Goal: Task Accomplishment & Management: Manage account settings

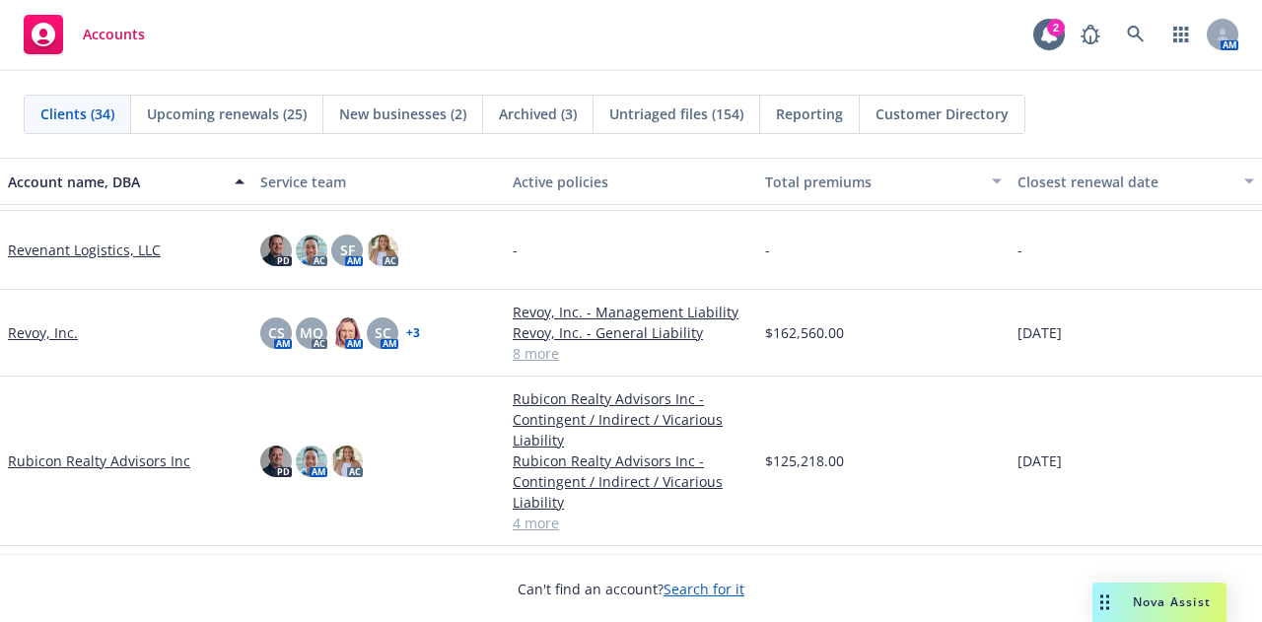
scroll to position [2445, 0]
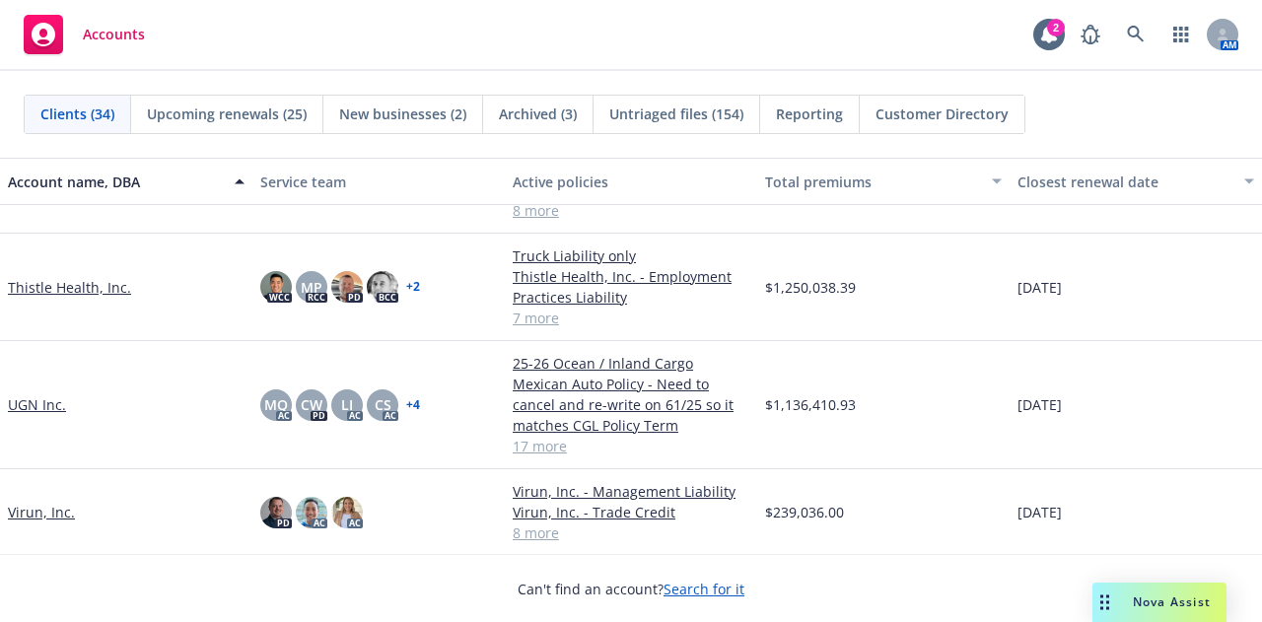
click at [75, 281] on link "Thistle Health, Inc." at bounding box center [69, 287] width 123 height 21
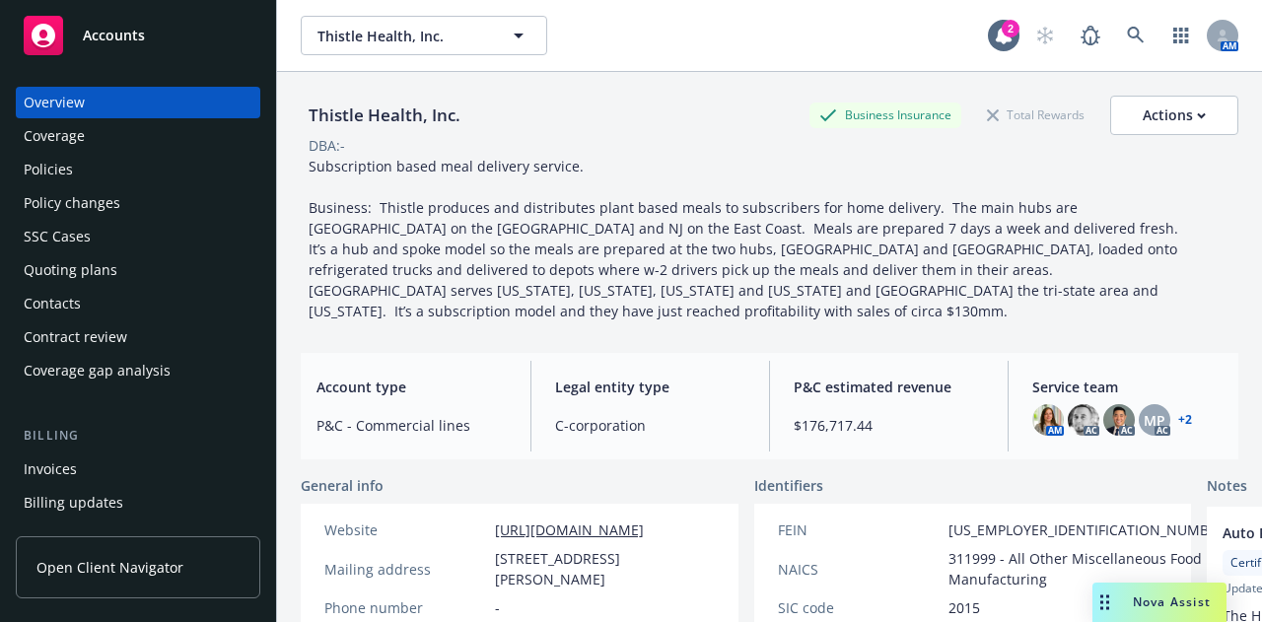
click at [178, 169] on div "Policies" at bounding box center [138, 170] width 229 height 32
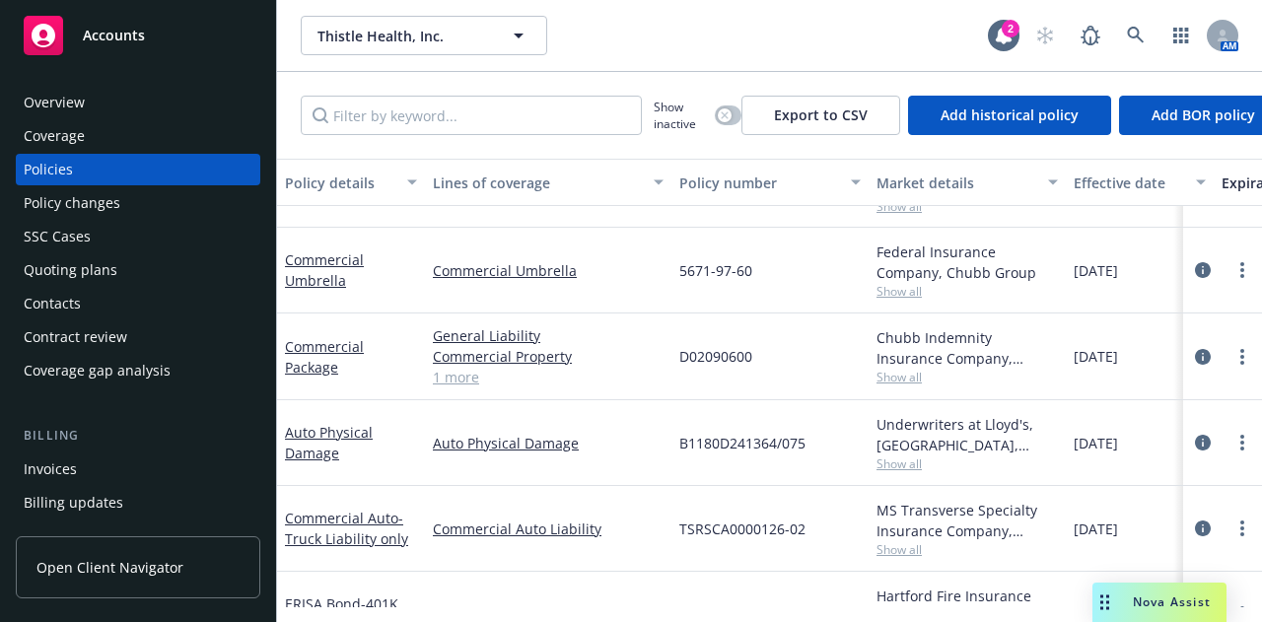
scroll to position [361, 0]
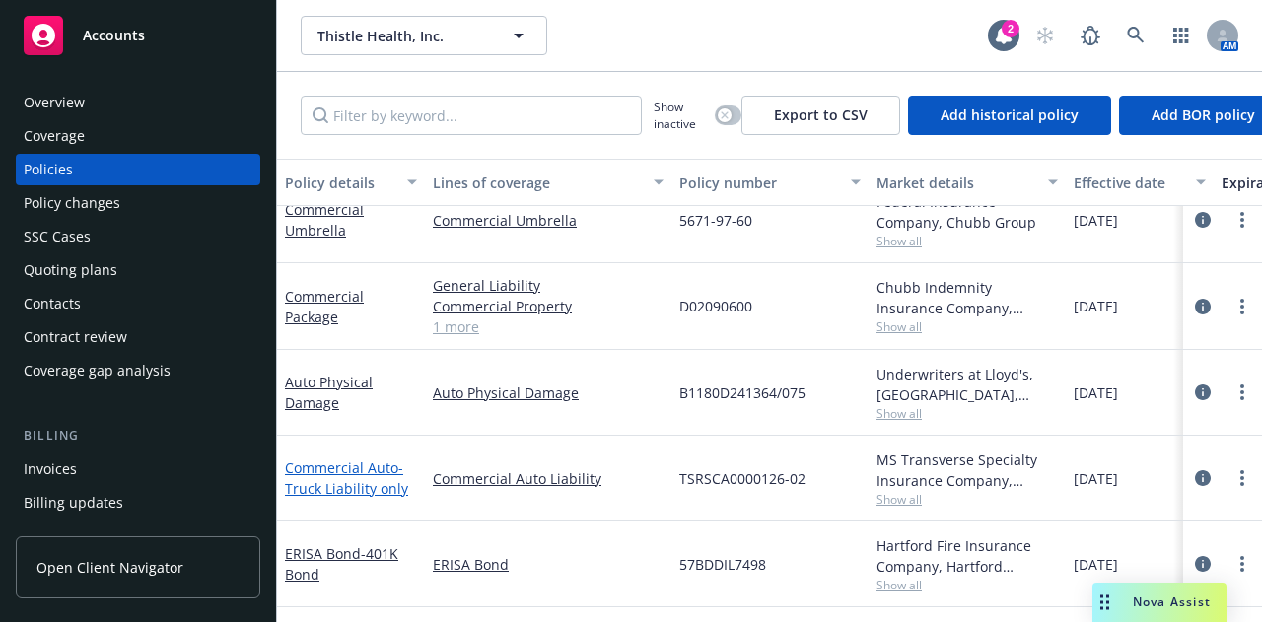
click at [340, 459] on link "Commercial Auto - Truck Liability only" at bounding box center [346, 478] width 123 height 39
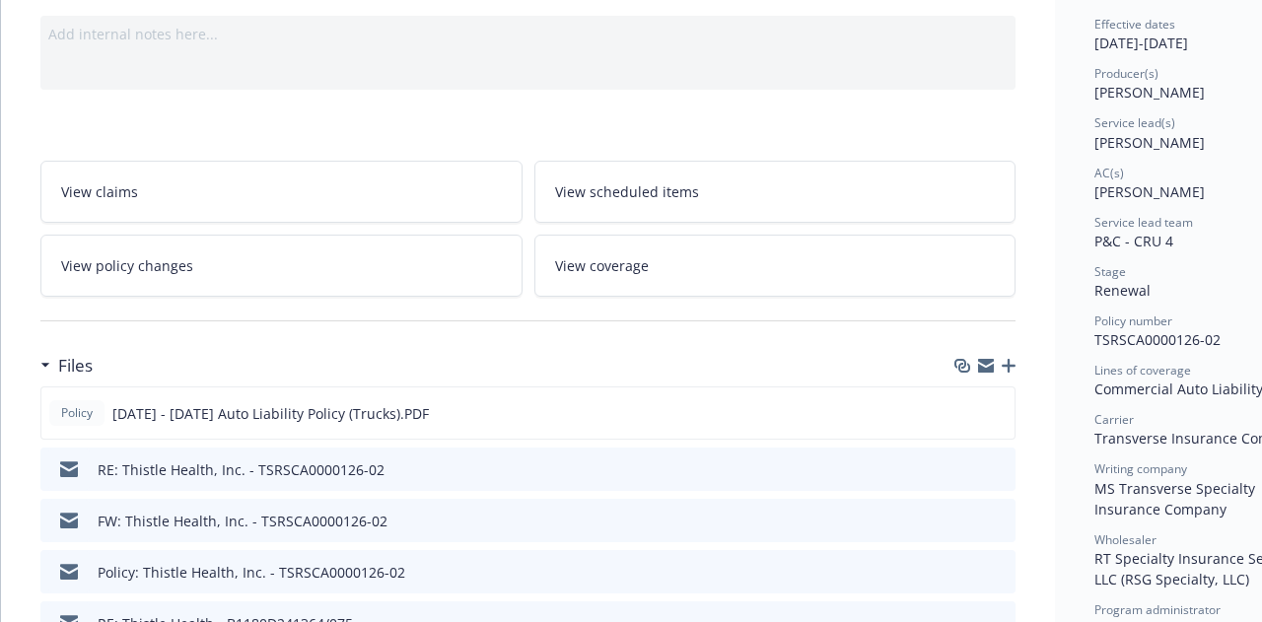
scroll to position [197, 0]
click at [1010, 361] on icon "button" at bounding box center [1009, 364] width 14 height 14
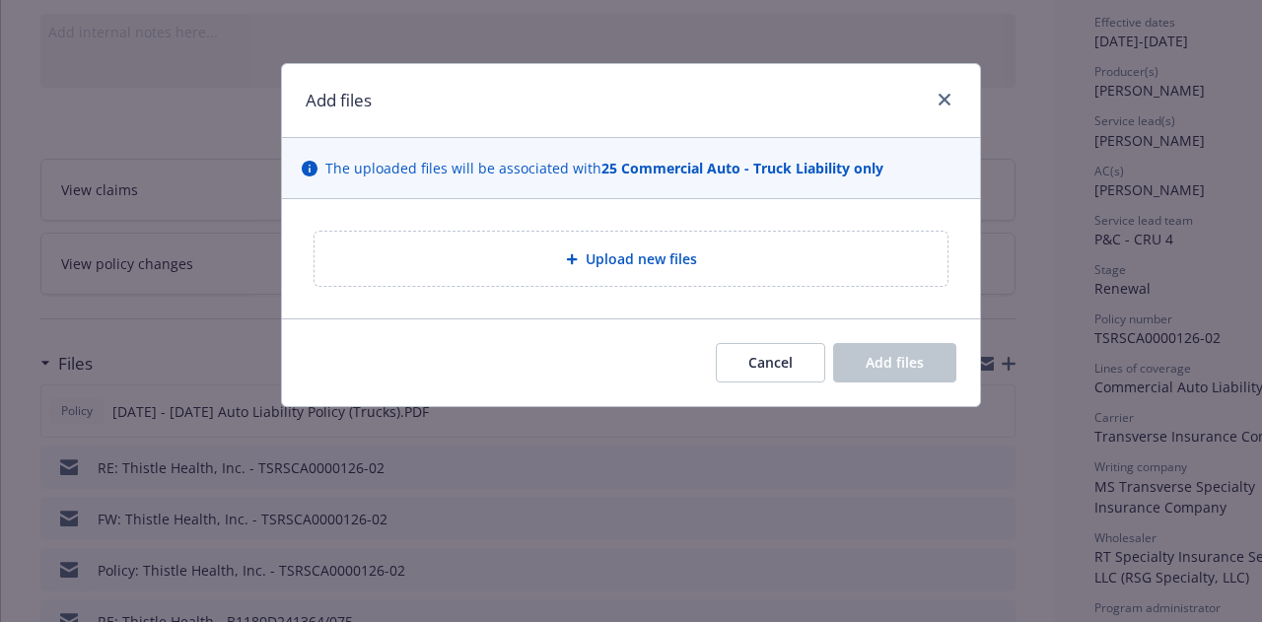
click at [542, 268] on div "Upload new files" at bounding box center [631, 259] width 602 height 23
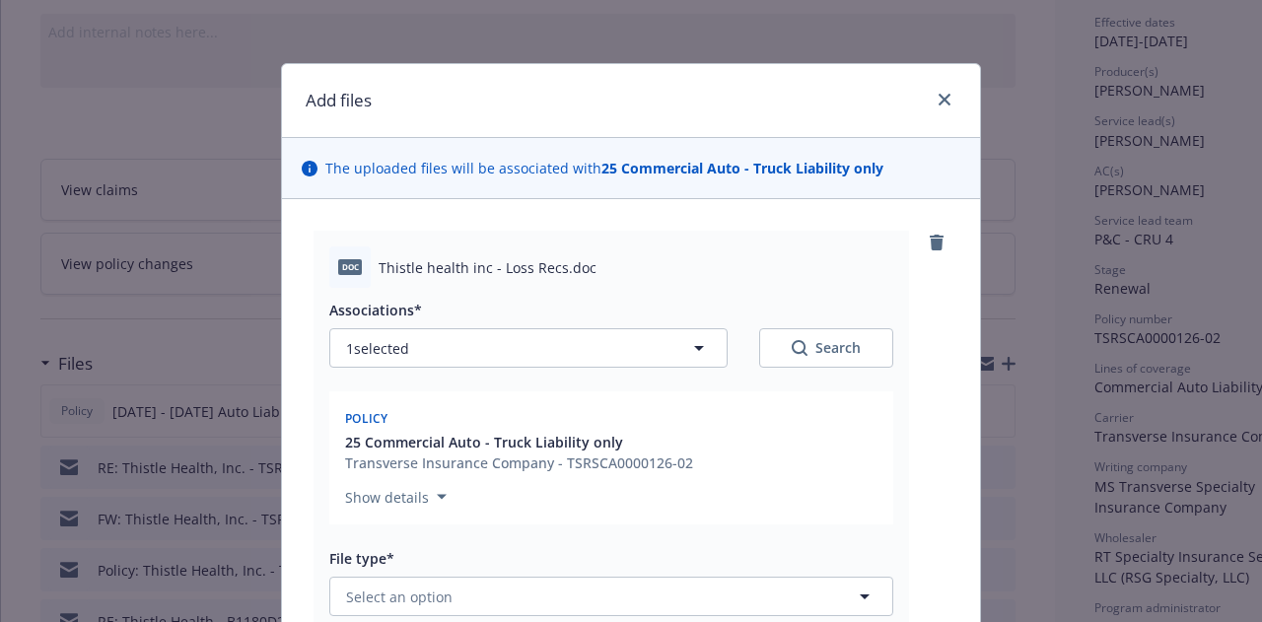
scroll to position [136, 0]
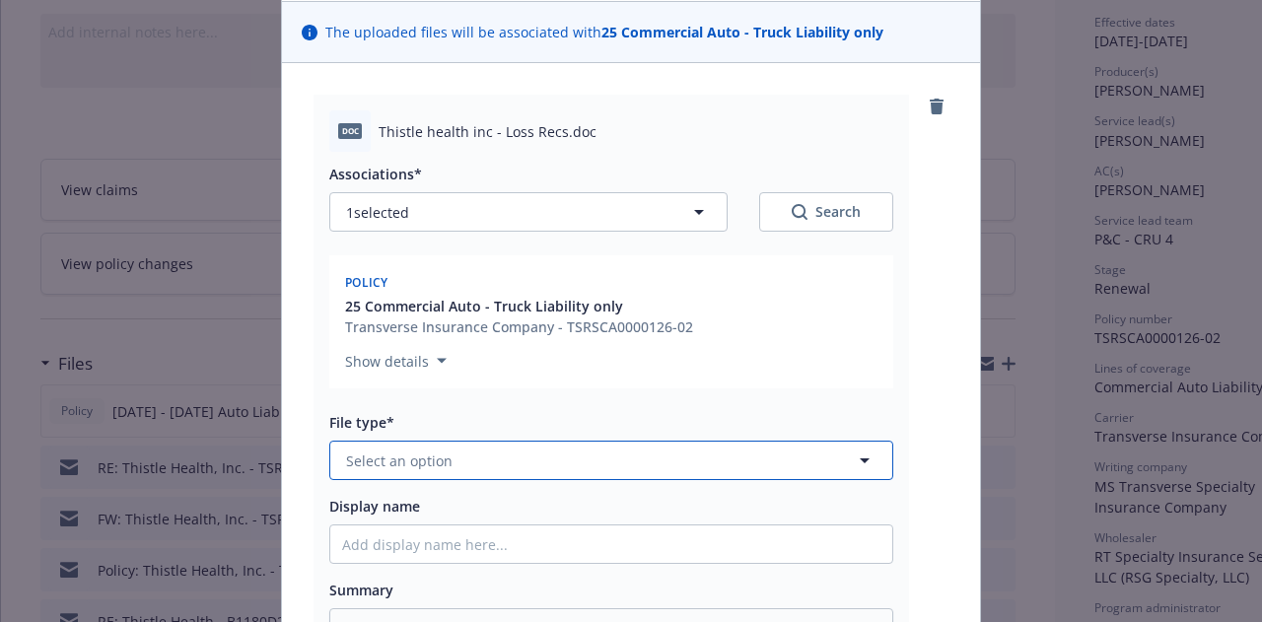
click at [610, 455] on button "Select an option" at bounding box center [611, 460] width 564 height 39
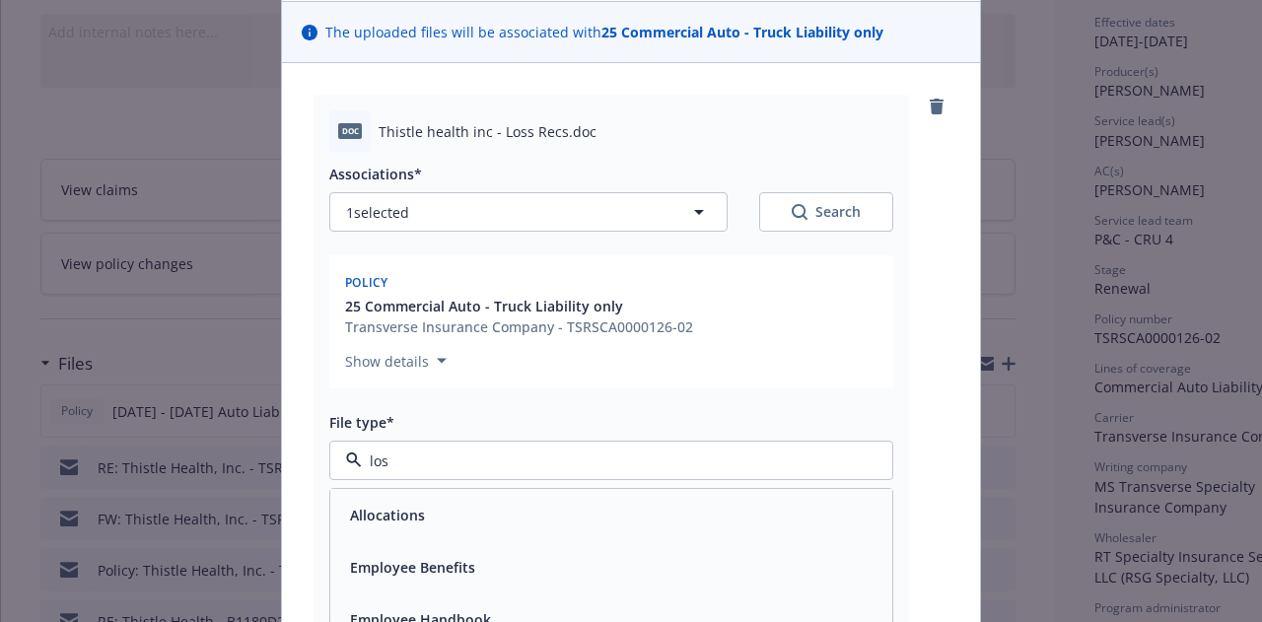
type input "loss"
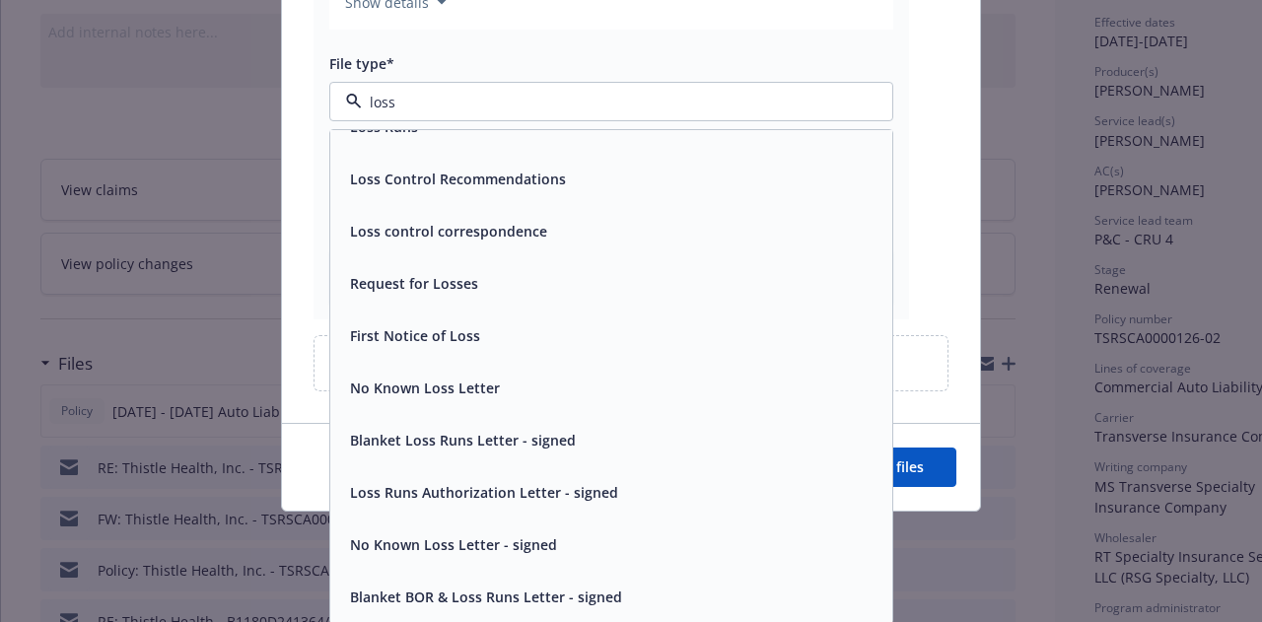
scroll to position [0, 0]
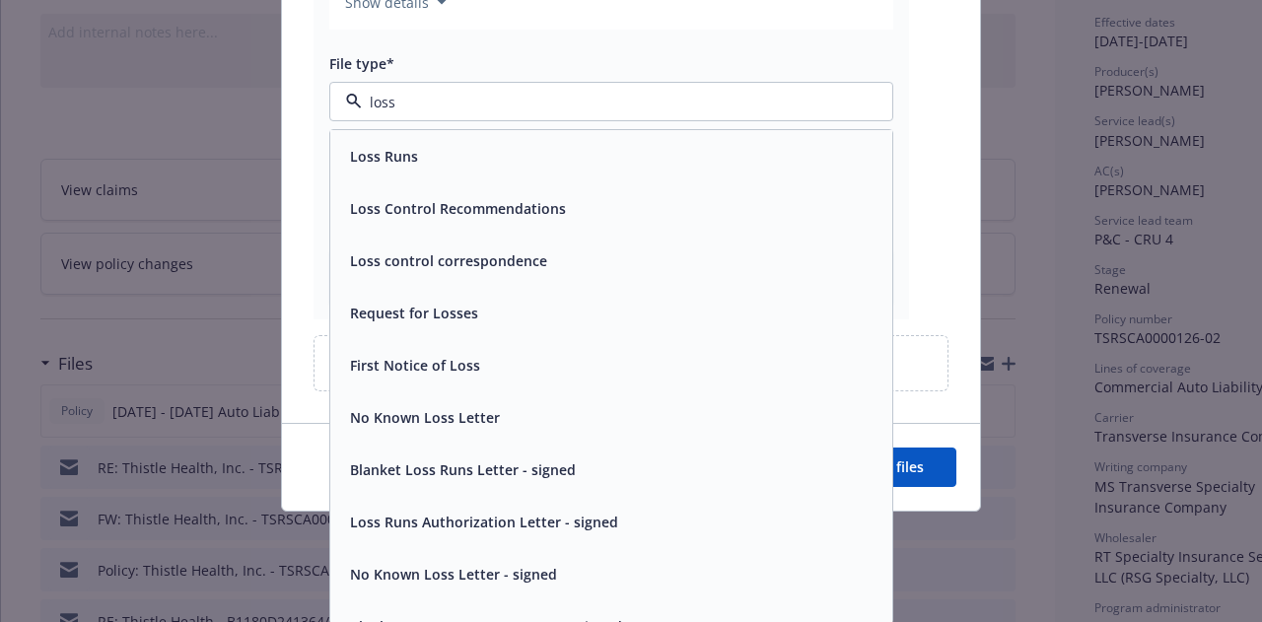
click at [763, 208] on div "Loss Control Recommendations" at bounding box center [611, 208] width 538 height 29
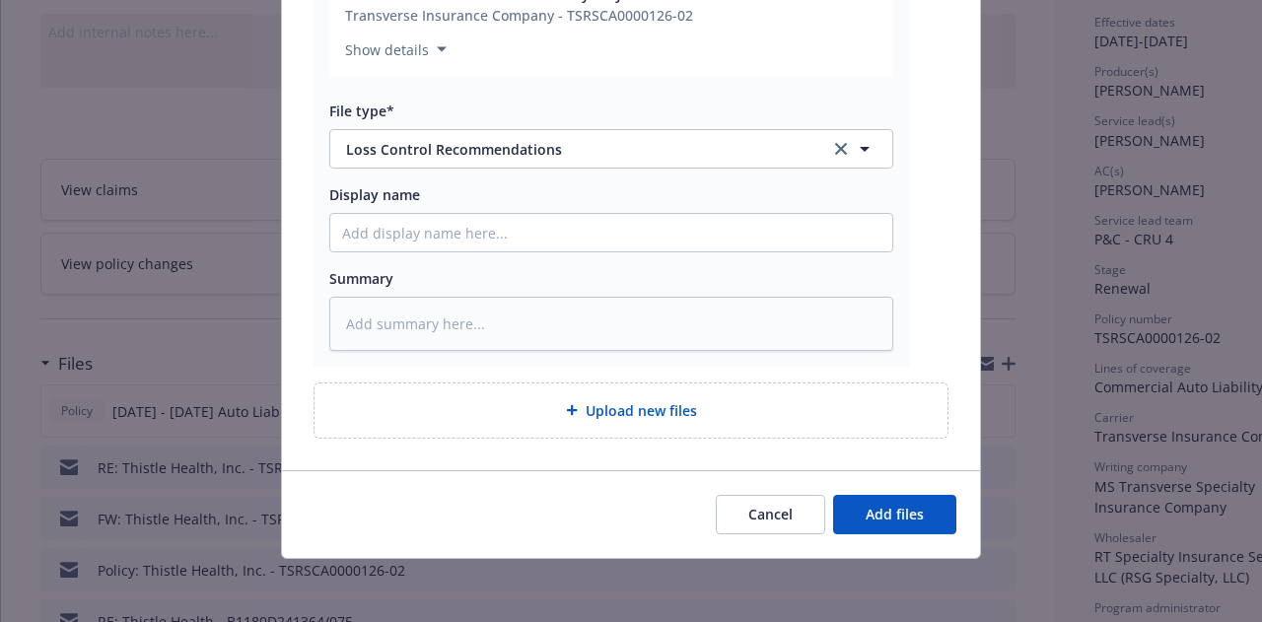
scroll to position [445, 0]
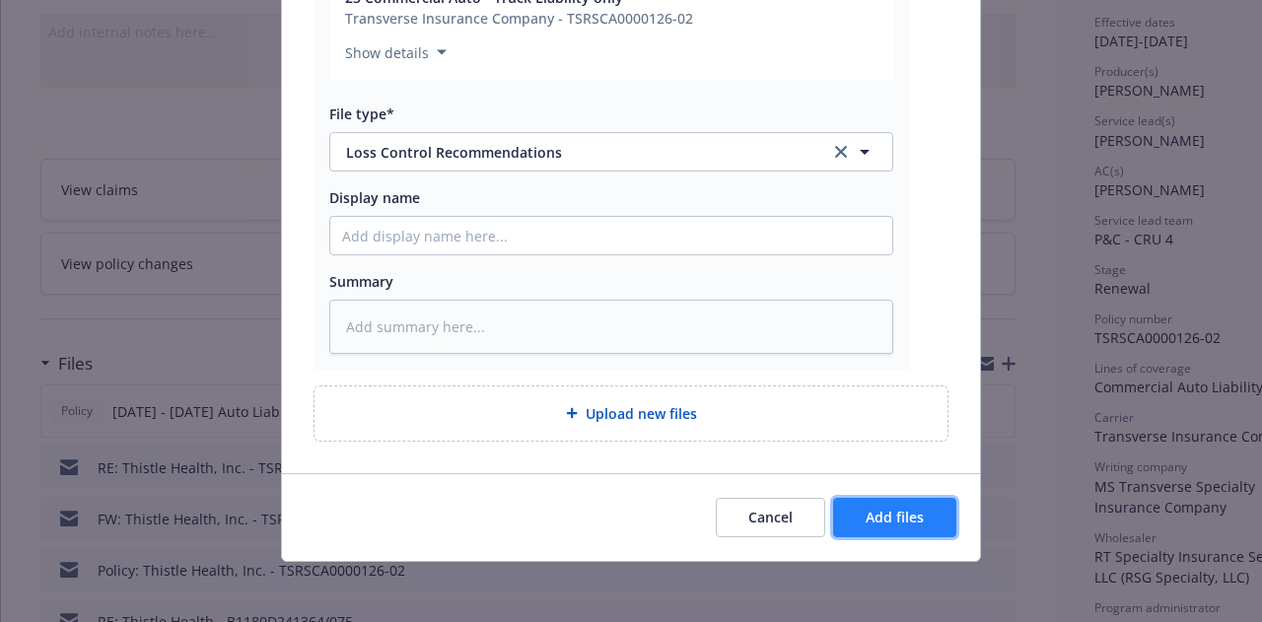
click at [897, 508] on span "Add files" at bounding box center [895, 517] width 58 height 19
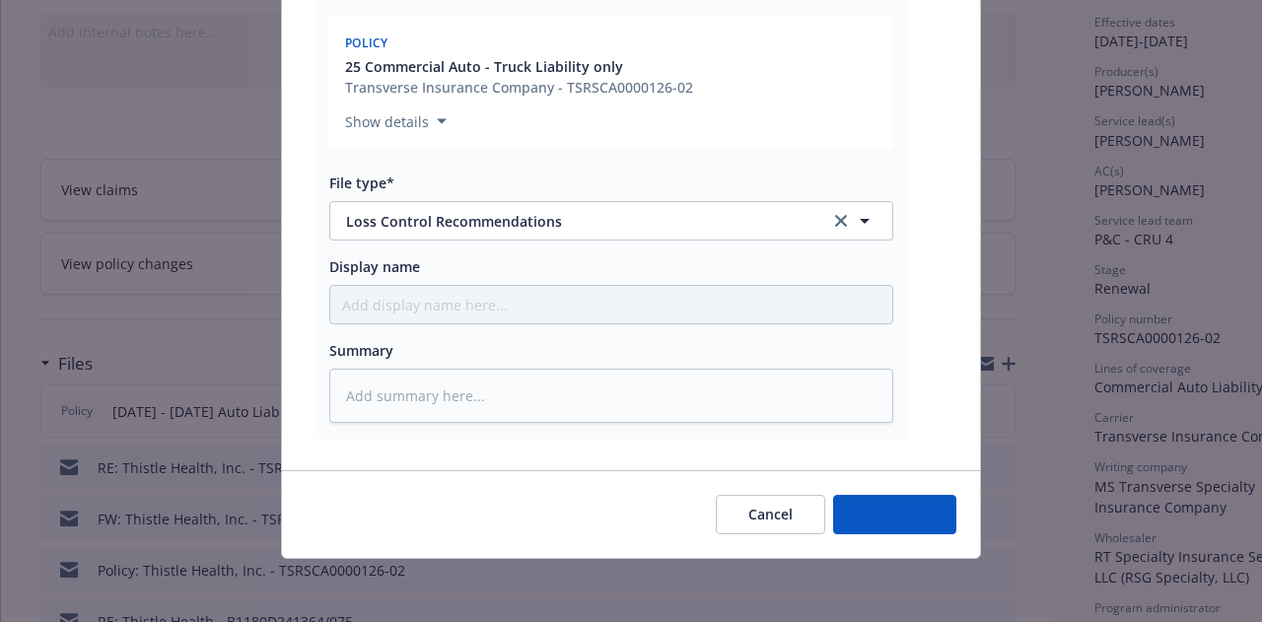
scroll to position [373, 0]
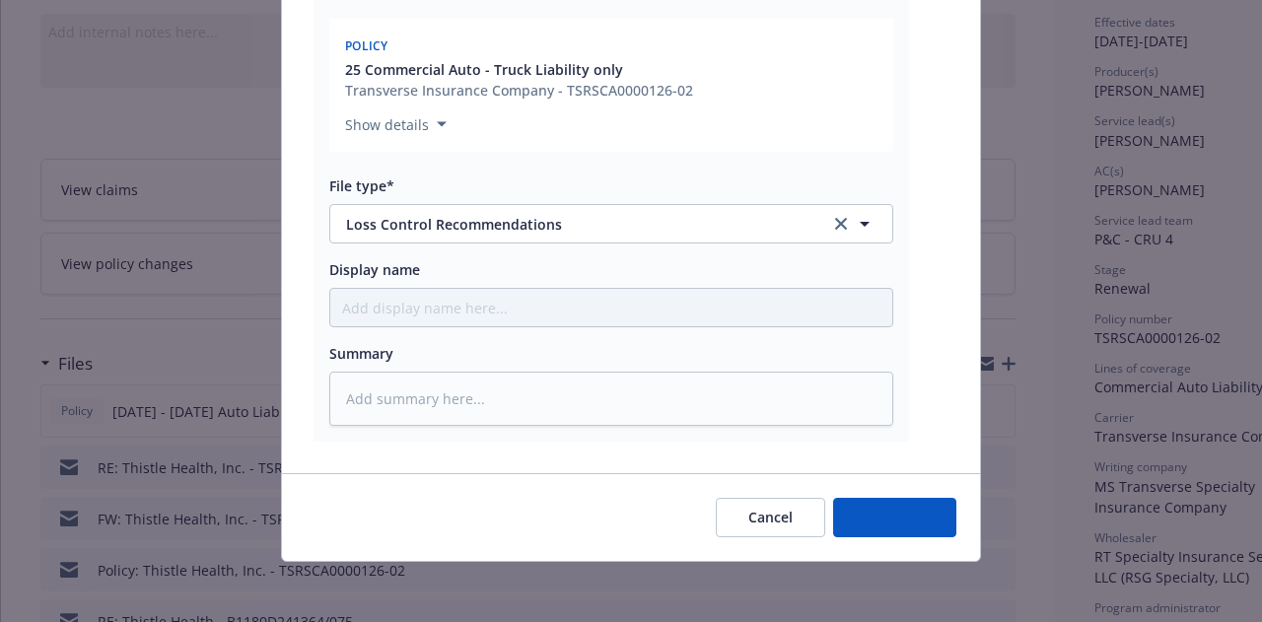
type textarea "x"
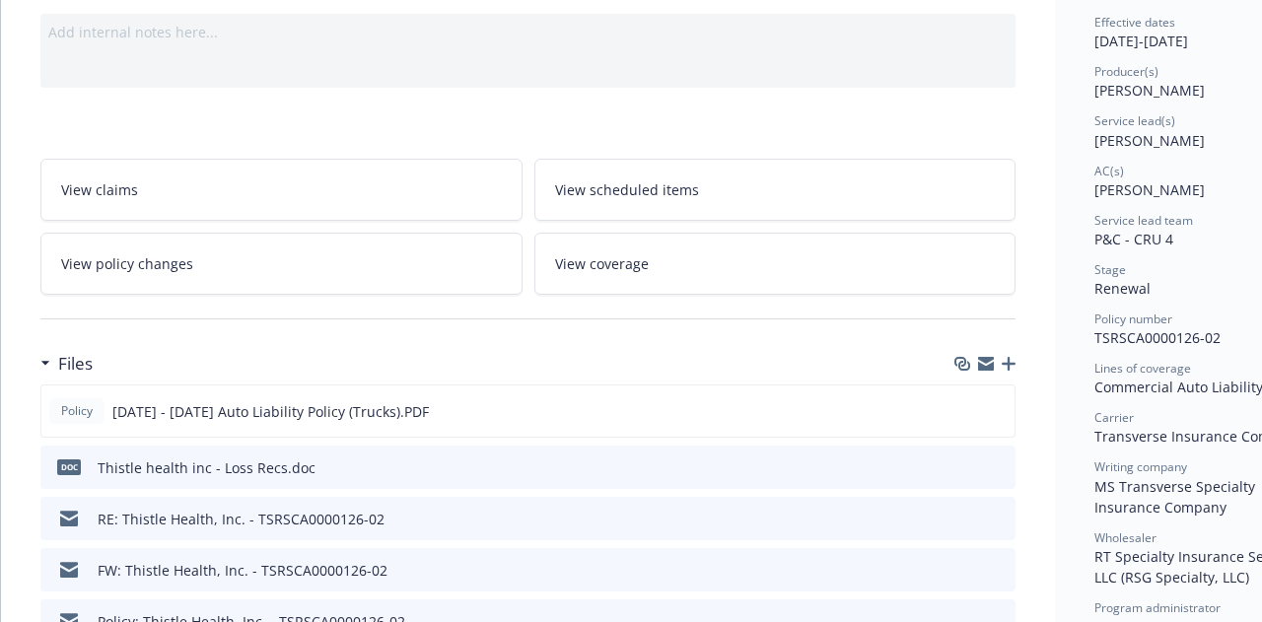
scroll to position [0, 0]
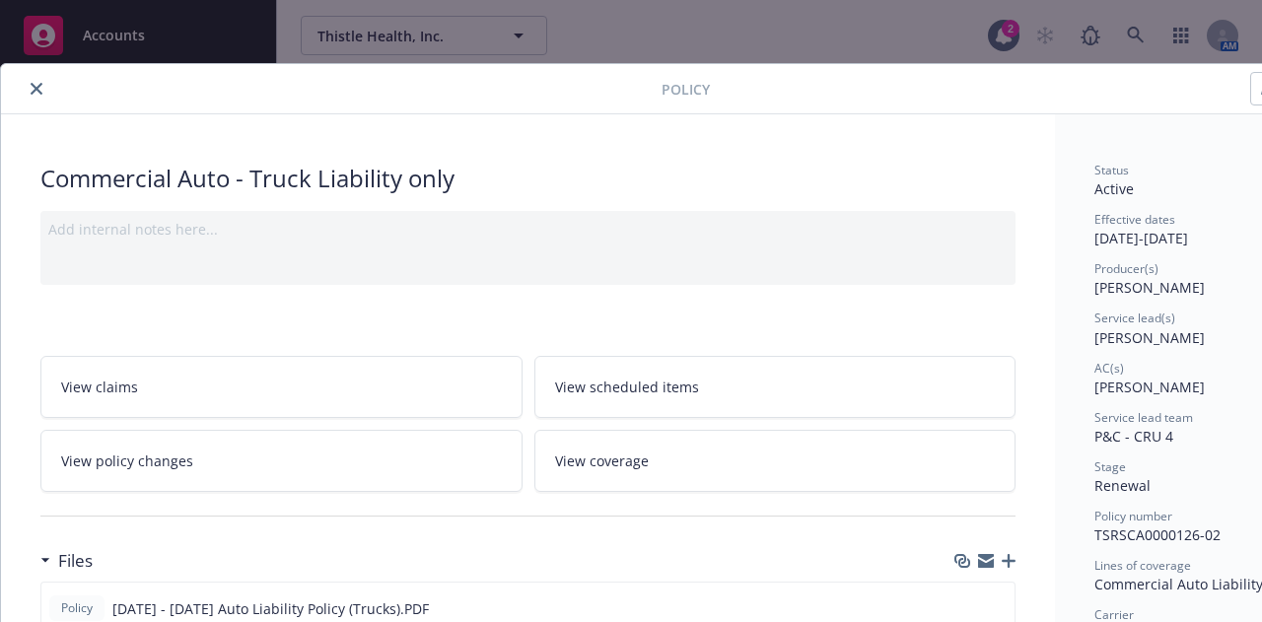
click at [35, 83] on icon "close" at bounding box center [37, 89] width 12 height 12
